Goal: Information Seeking & Learning: Find specific fact

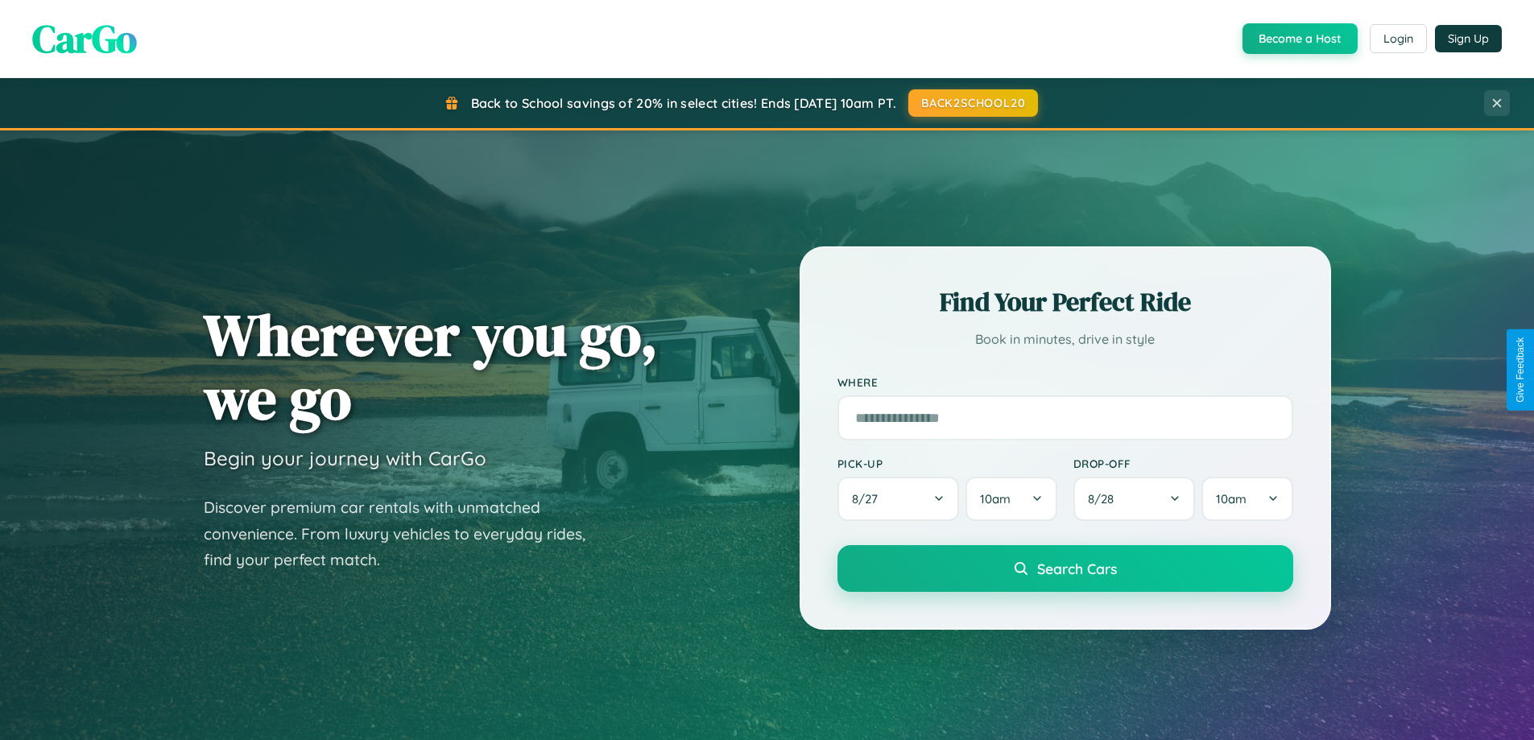
scroll to position [3099, 0]
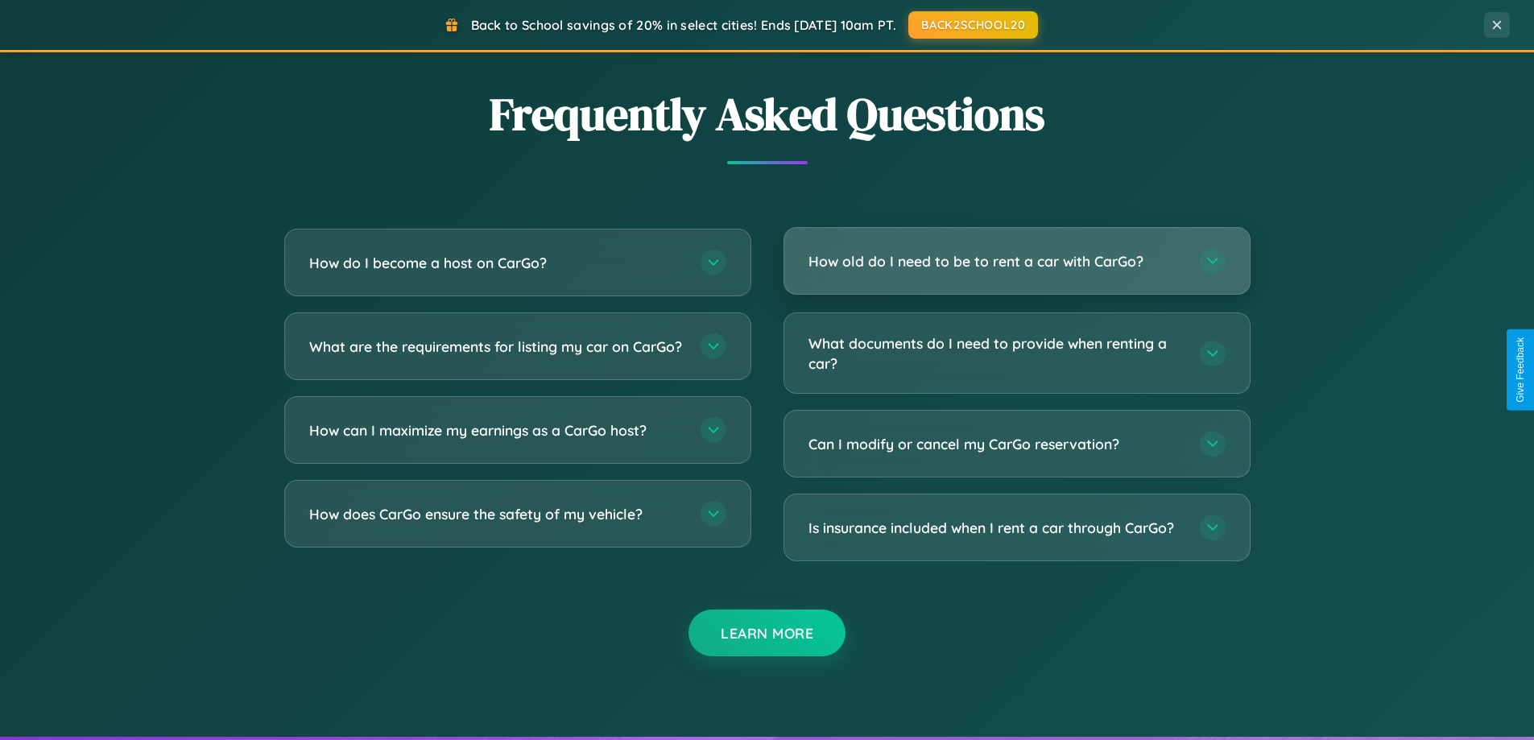
click at [1016, 261] on h3 "How old do I need to be to rent a car with CarGo?" at bounding box center [996, 261] width 375 height 20
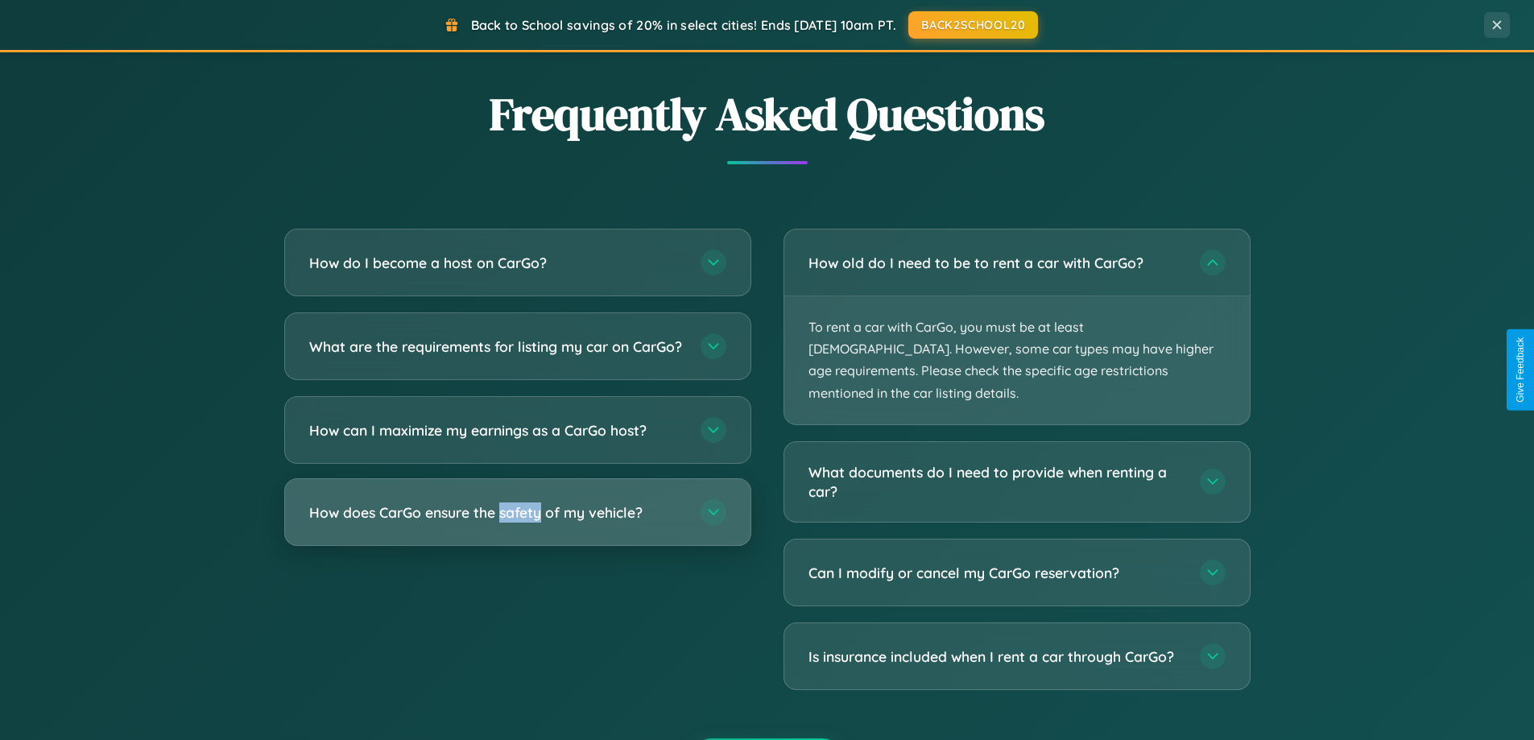
click at [517, 523] on h3 "How does CarGo ensure the safety of my vehicle?" at bounding box center [496, 513] width 375 height 20
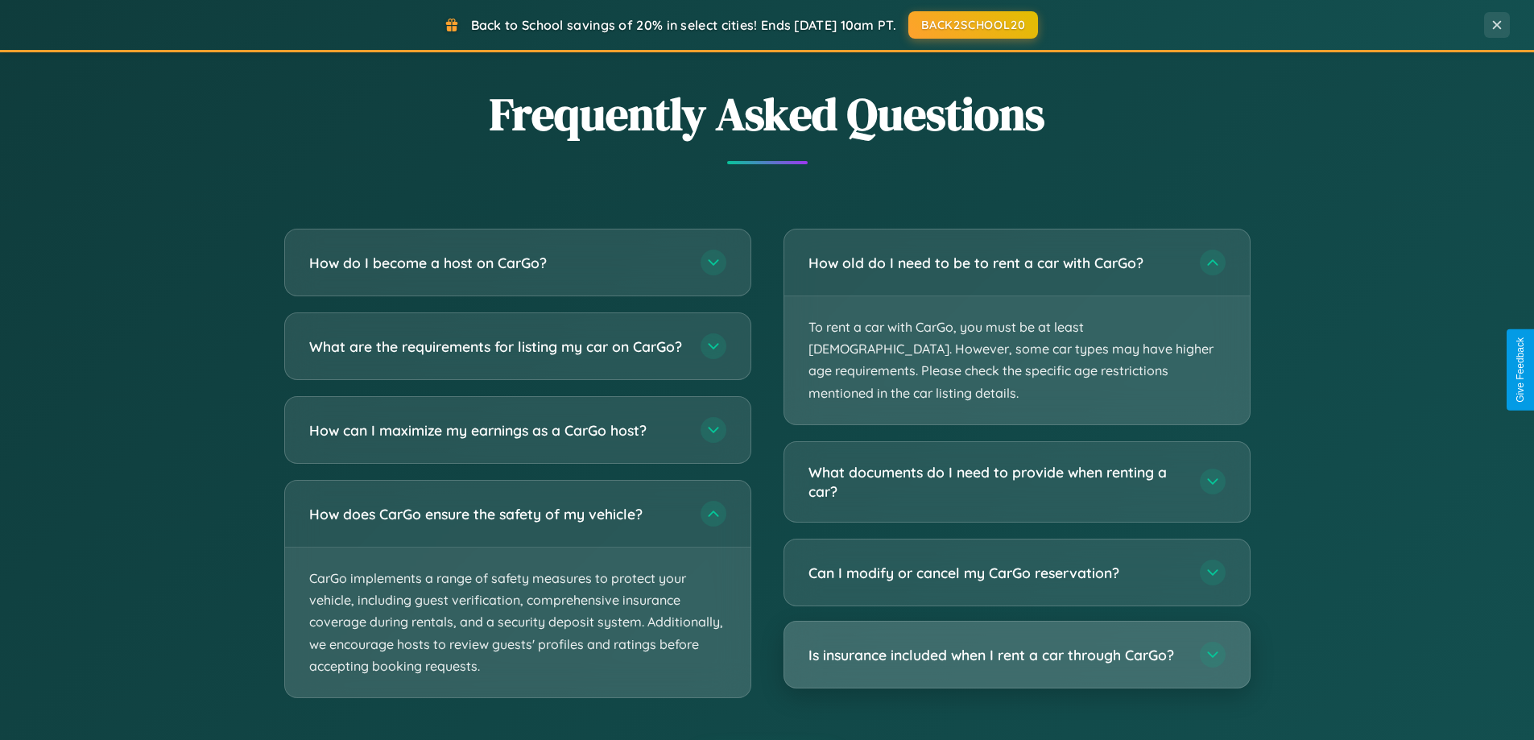
click at [1016, 645] on h3 "Is insurance included when I rent a car through CarGo?" at bounding box center [996, 655] width 375 height 20
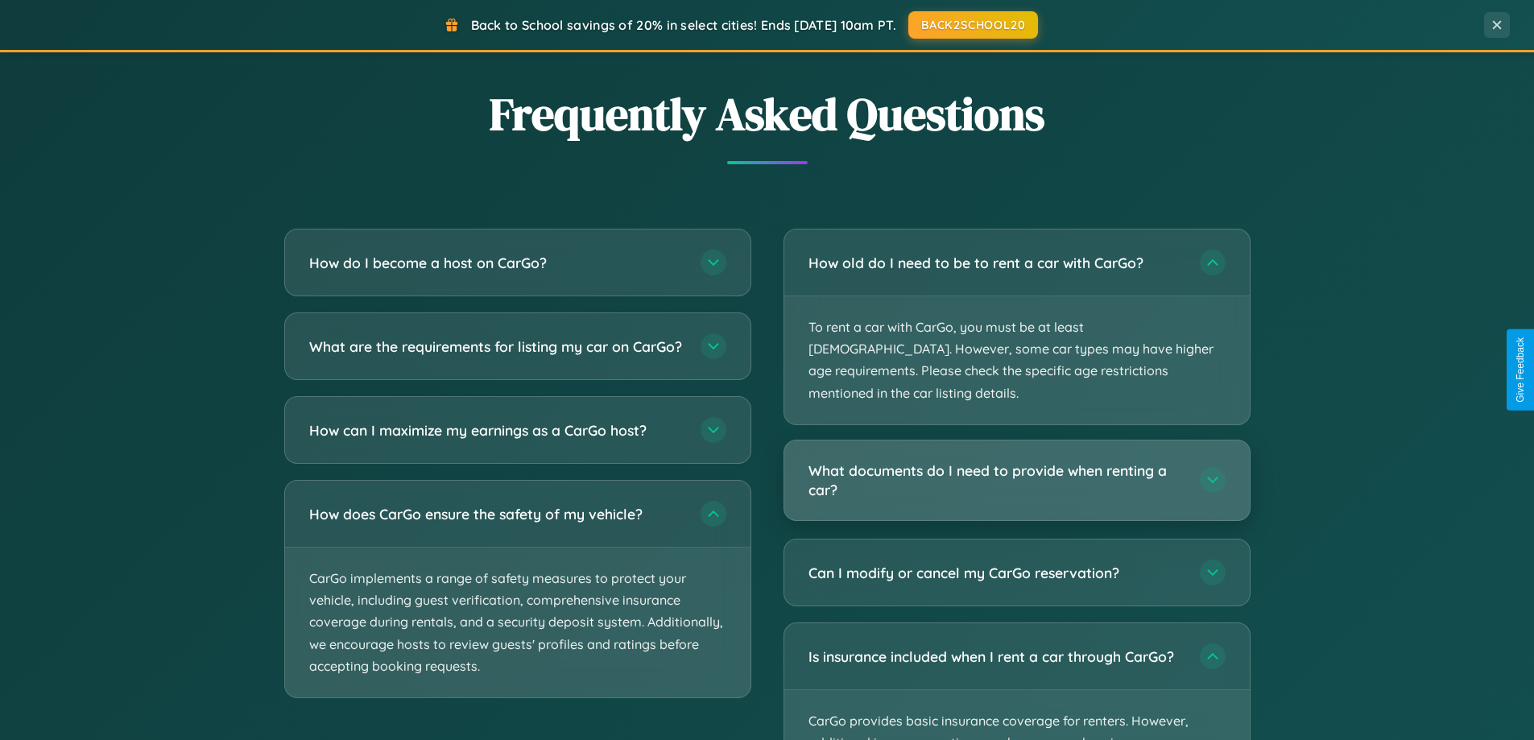
click at [1016, 461] on h3 "What documents do I need to provide when renting a car?" at bounding box center [996, 480] width 375 height 39
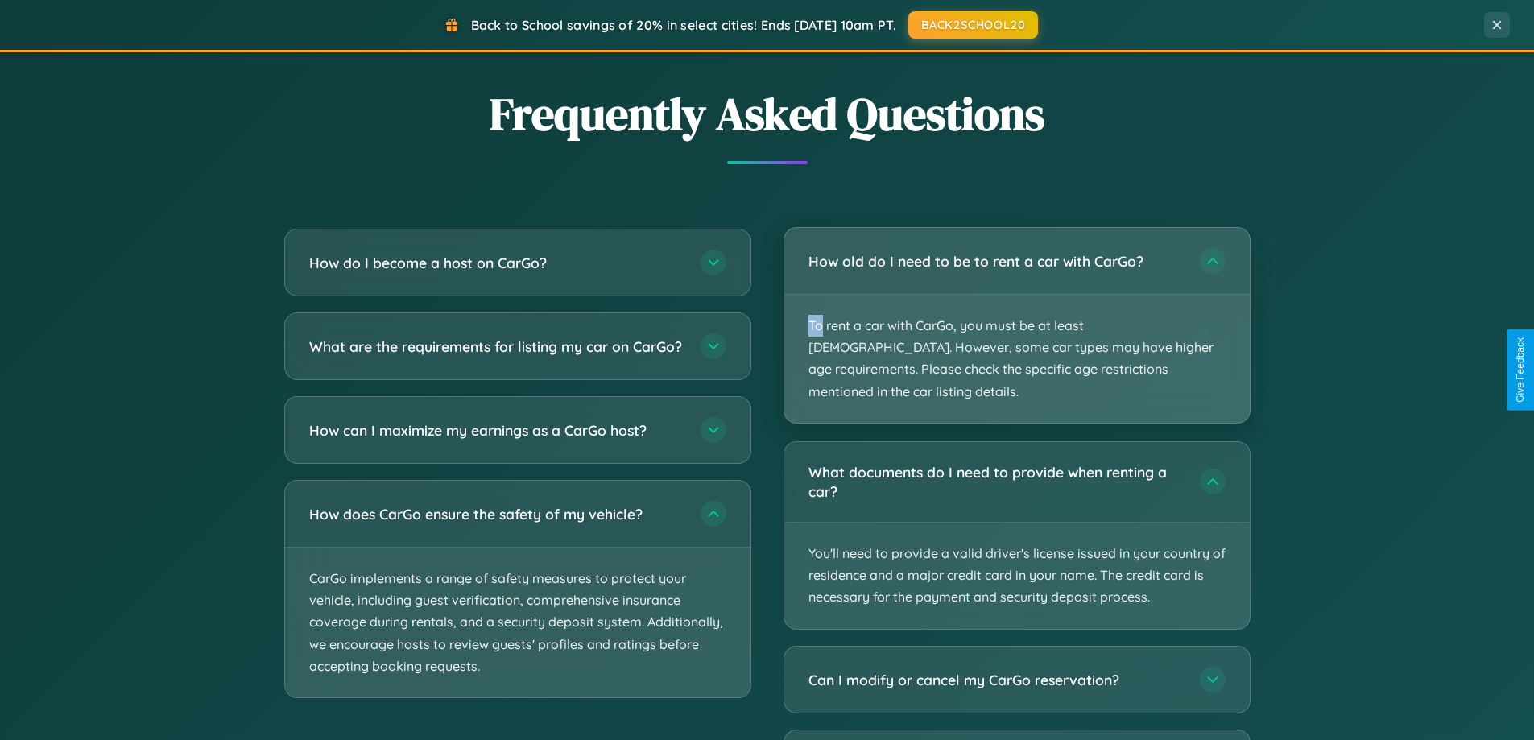
click at [1016, 314] on p "To rent a car with CarGo, you must be at least [DEMOGRAPHIC_DATA]. However, som…" at bounding box center [1017, 359] width 466 height 128
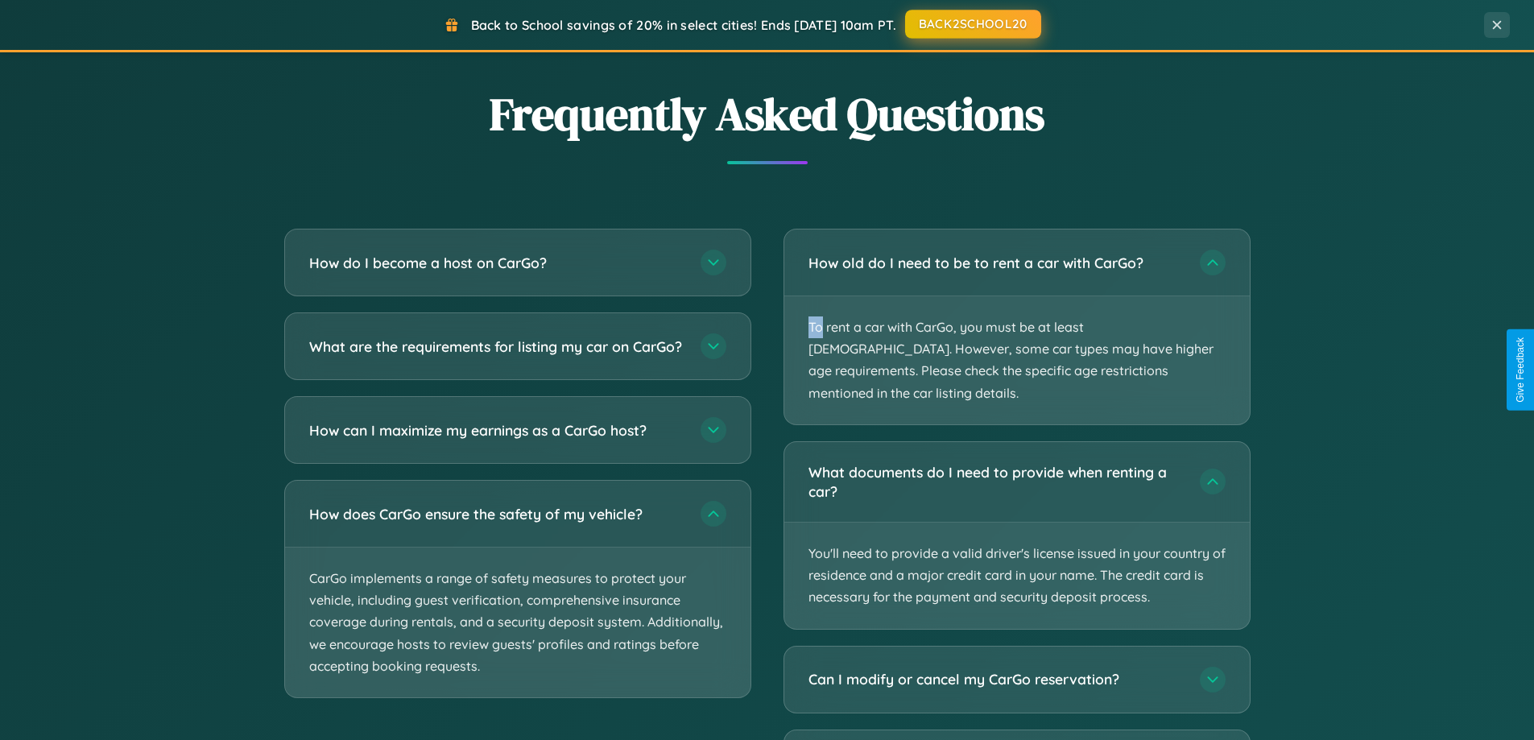
click at [972, 24] on button "BACK2SCHOOL20" at bounding box center [973, 24] width 136 height 29
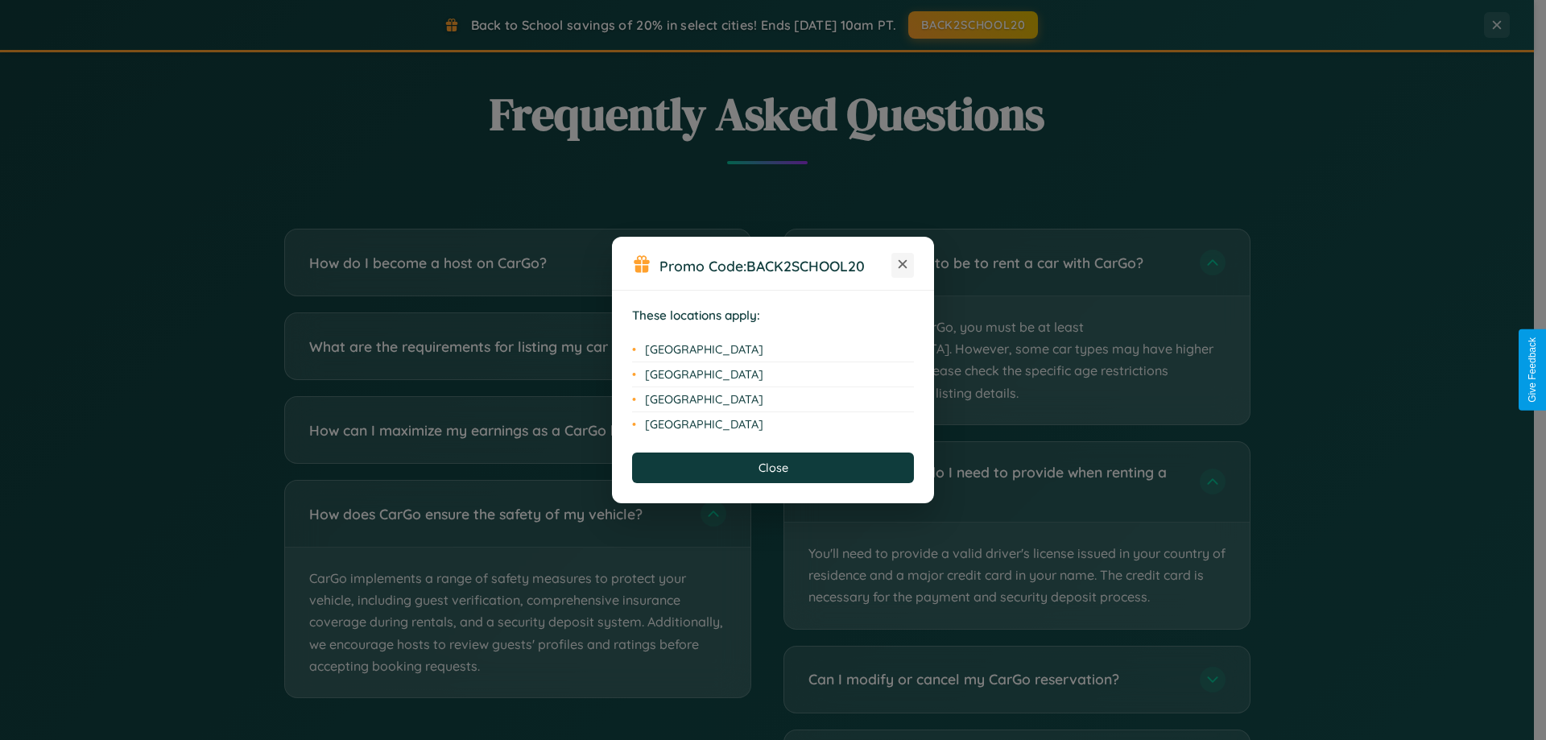
click at [903, 265] on icon at bounding box center [903, 264] width 9 height 9
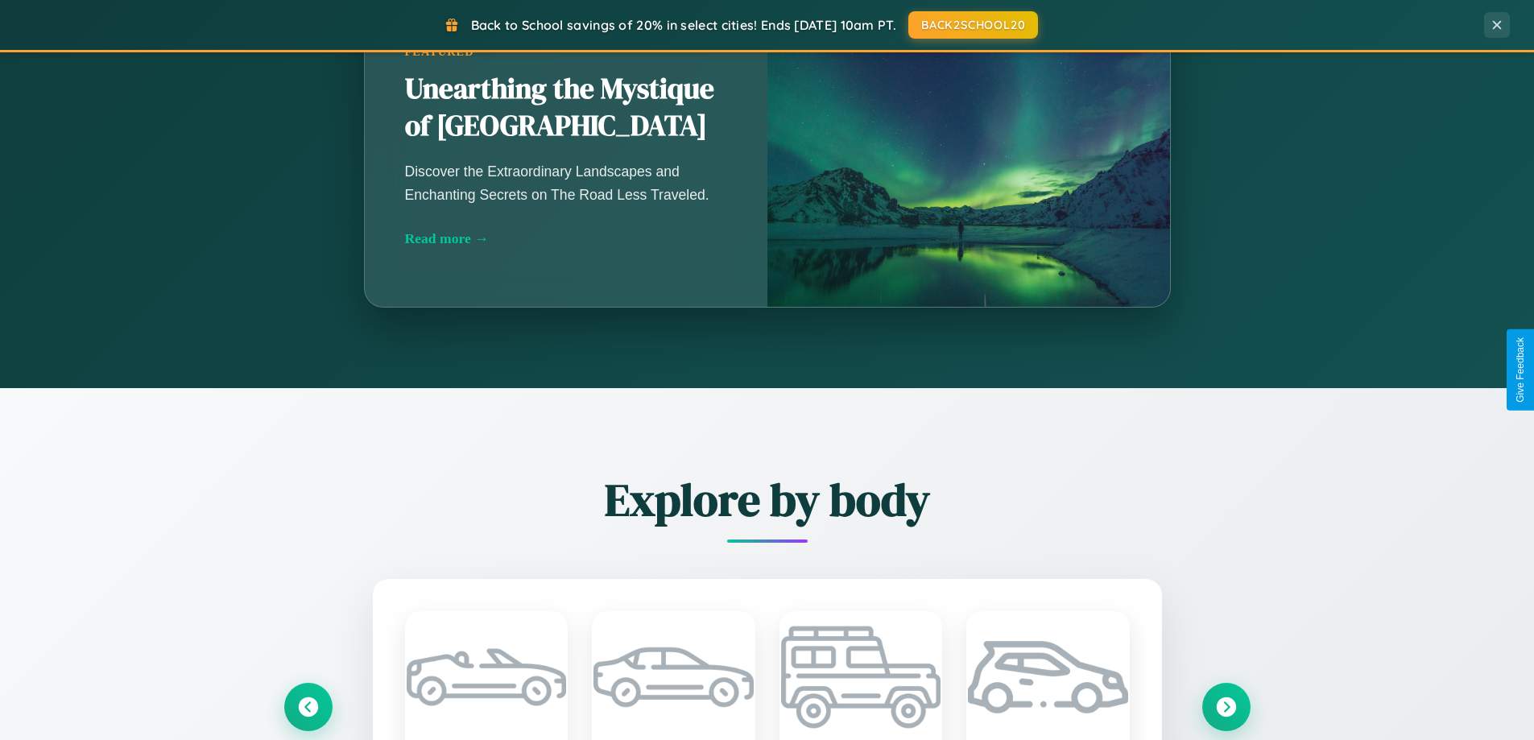
scroll to position [0, 0]
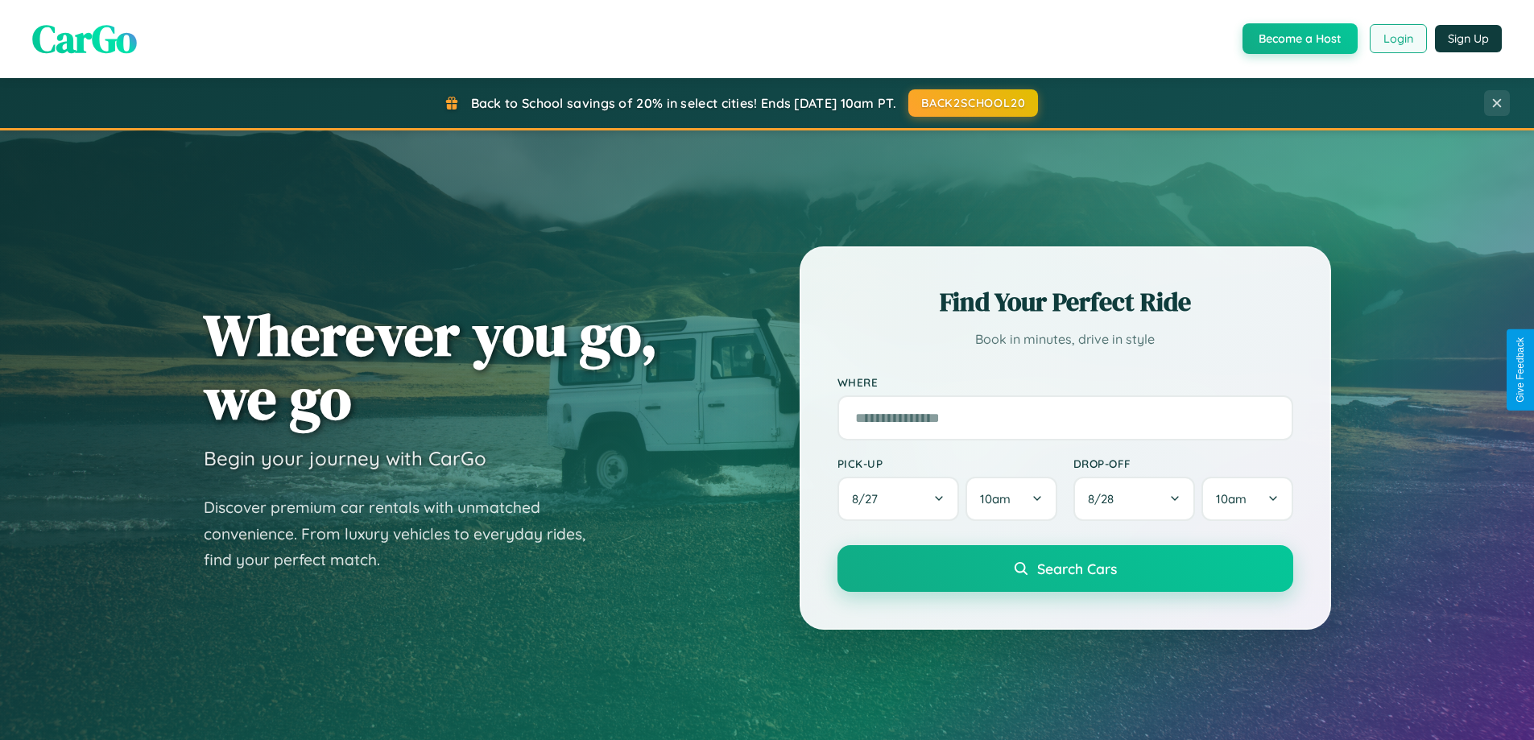
click at [1397, 39] on button "Login" at bounding box center [1398, 38] width 57 height 29
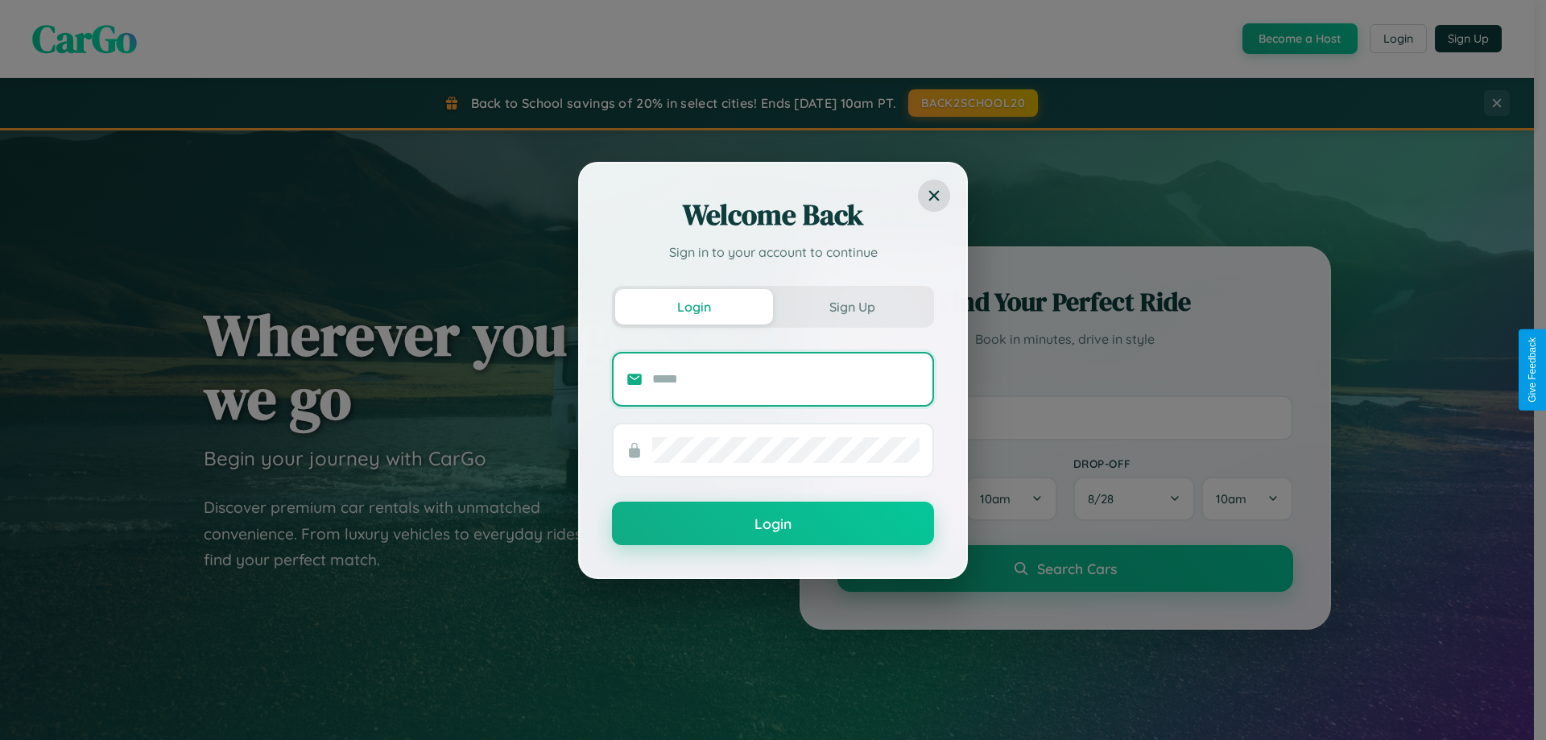
click at [786, 379] on input "text" at bounding box center [785, 379] width 267 height 26
type input "**********"
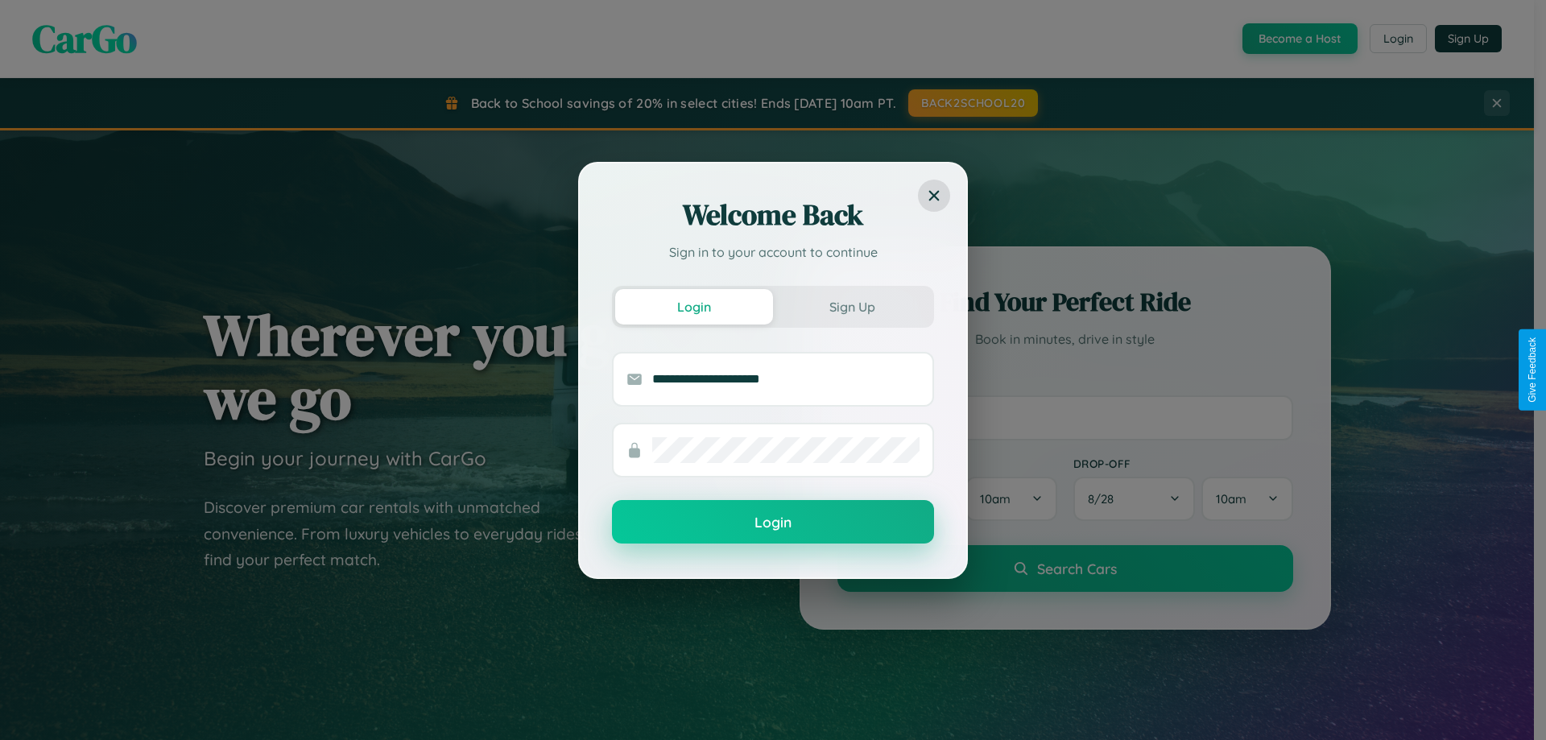
click at [773, 522] on button "Login" at bounding box center [773, 521] width 322 height 43
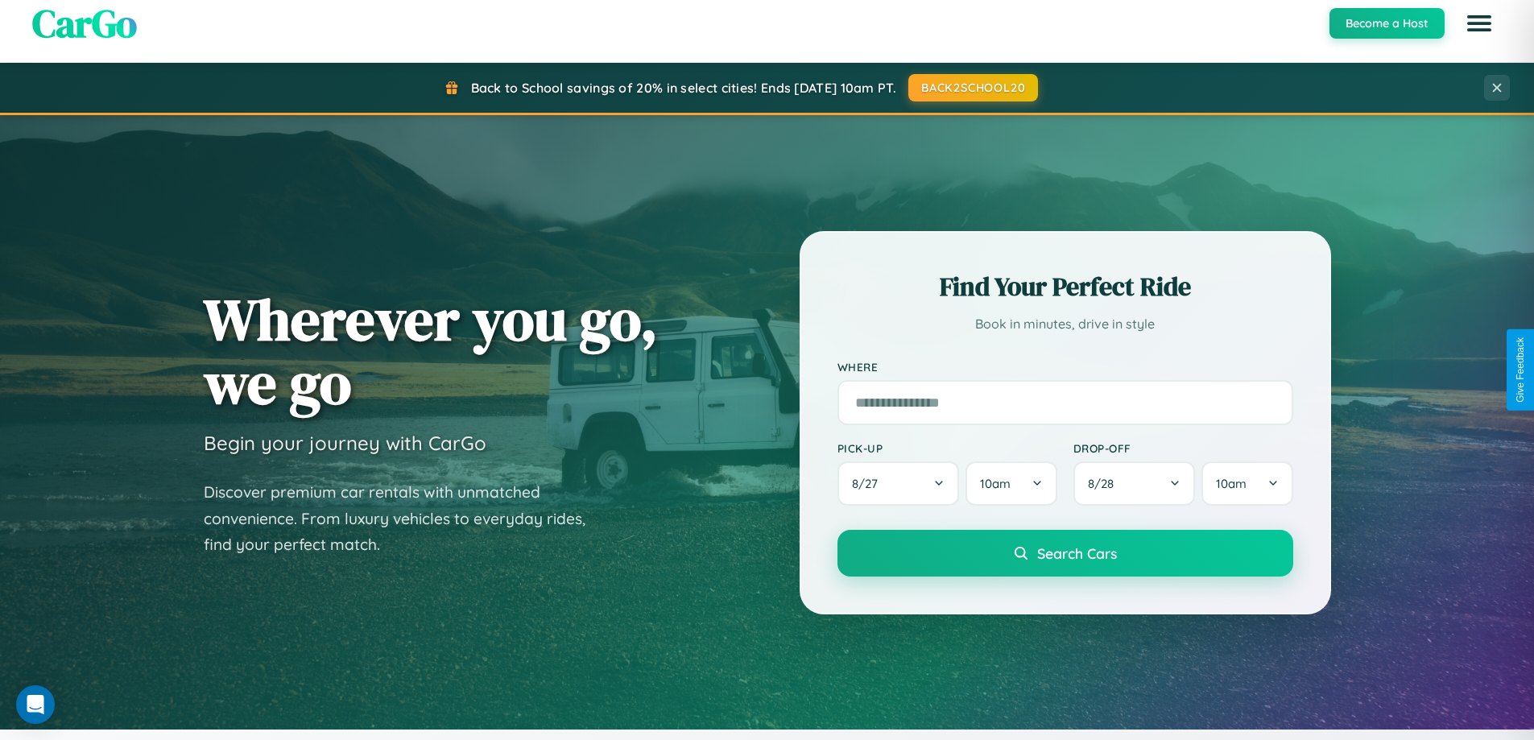
scroll to position [48, 0]
